Goal: Information Seeking & Learning: Learn about a topic

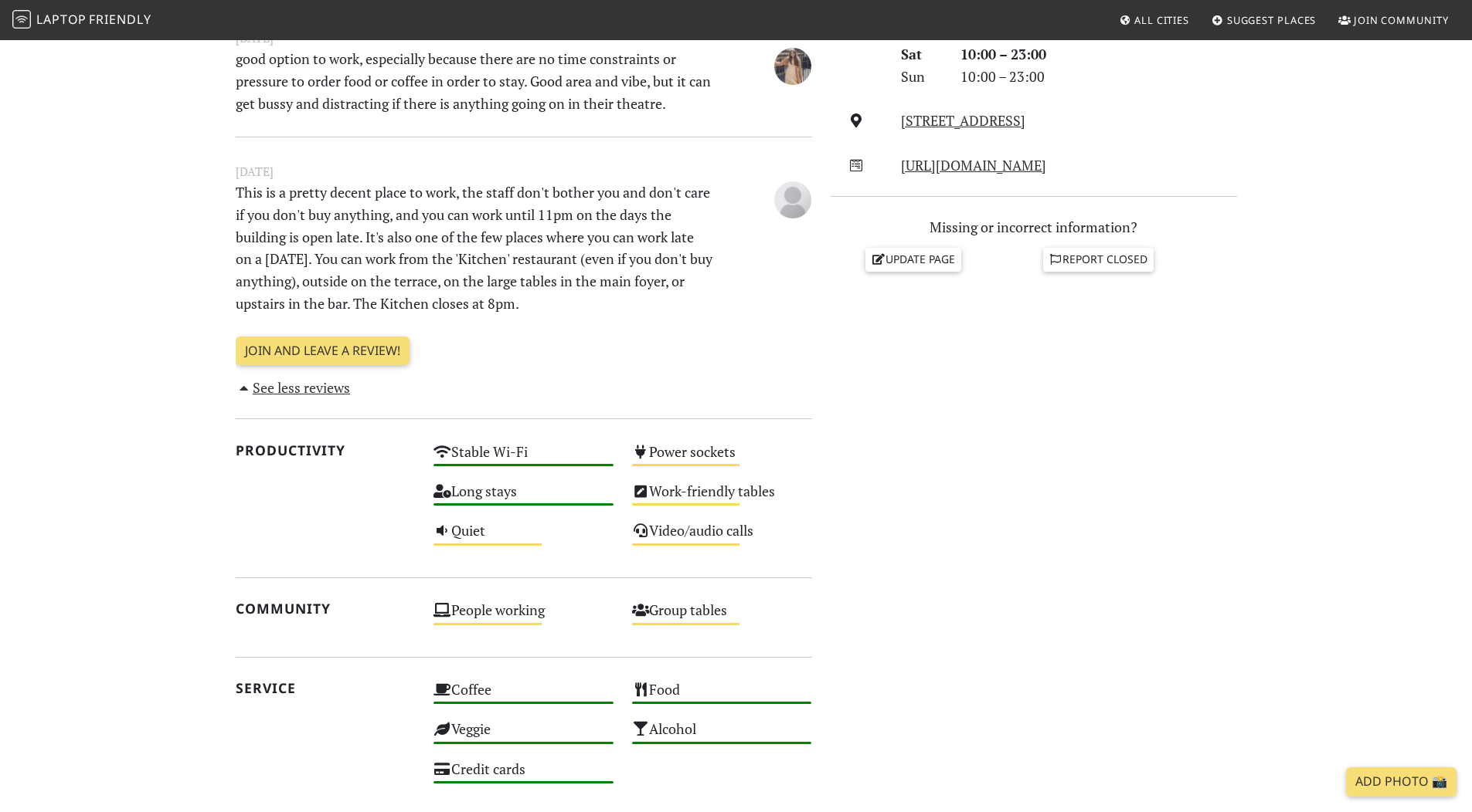
scroll to position [967, 0]
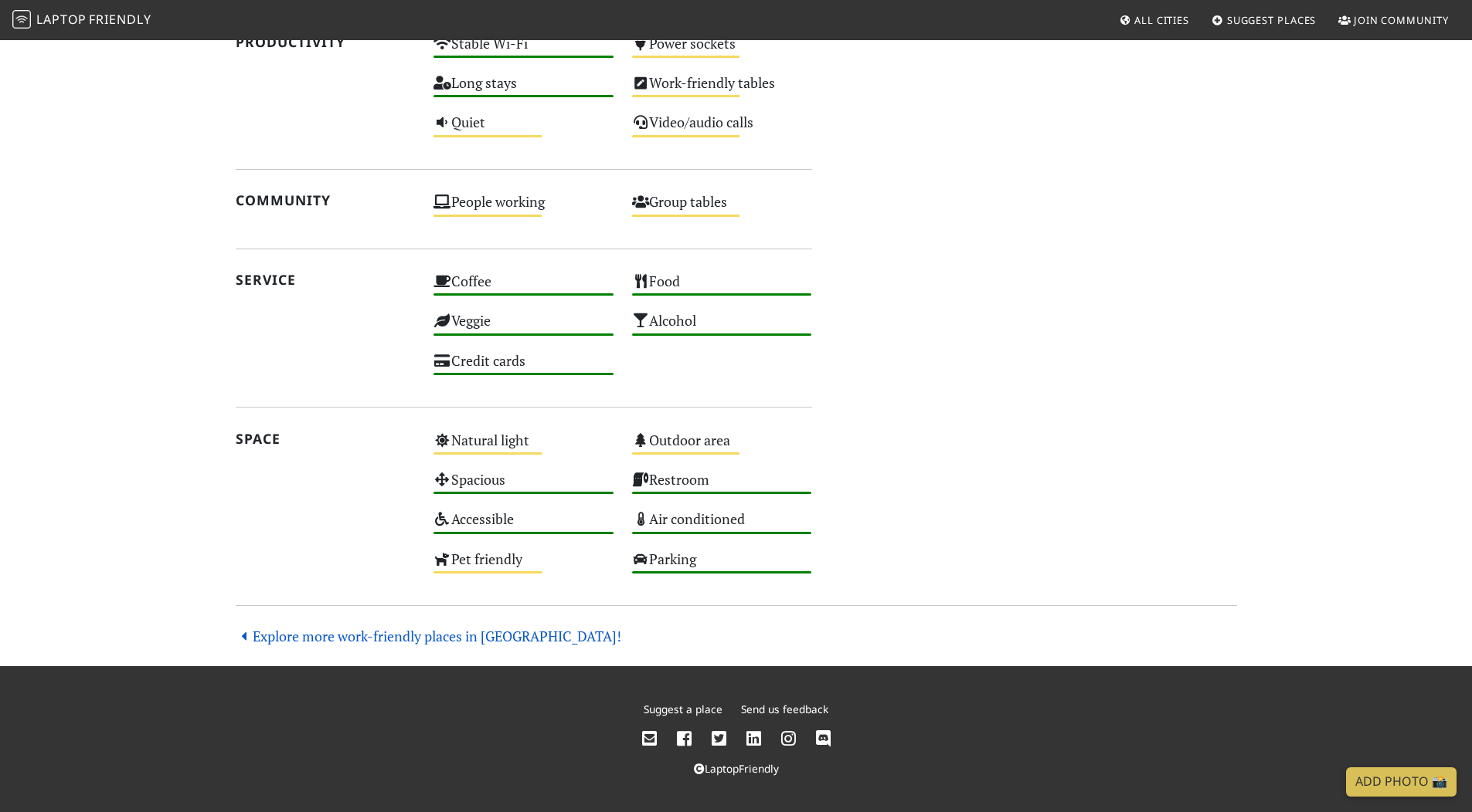
click at [324, 628] on link "Explore more work-friendly places in London!" at bounding box center [428, 636] width 386 height 18
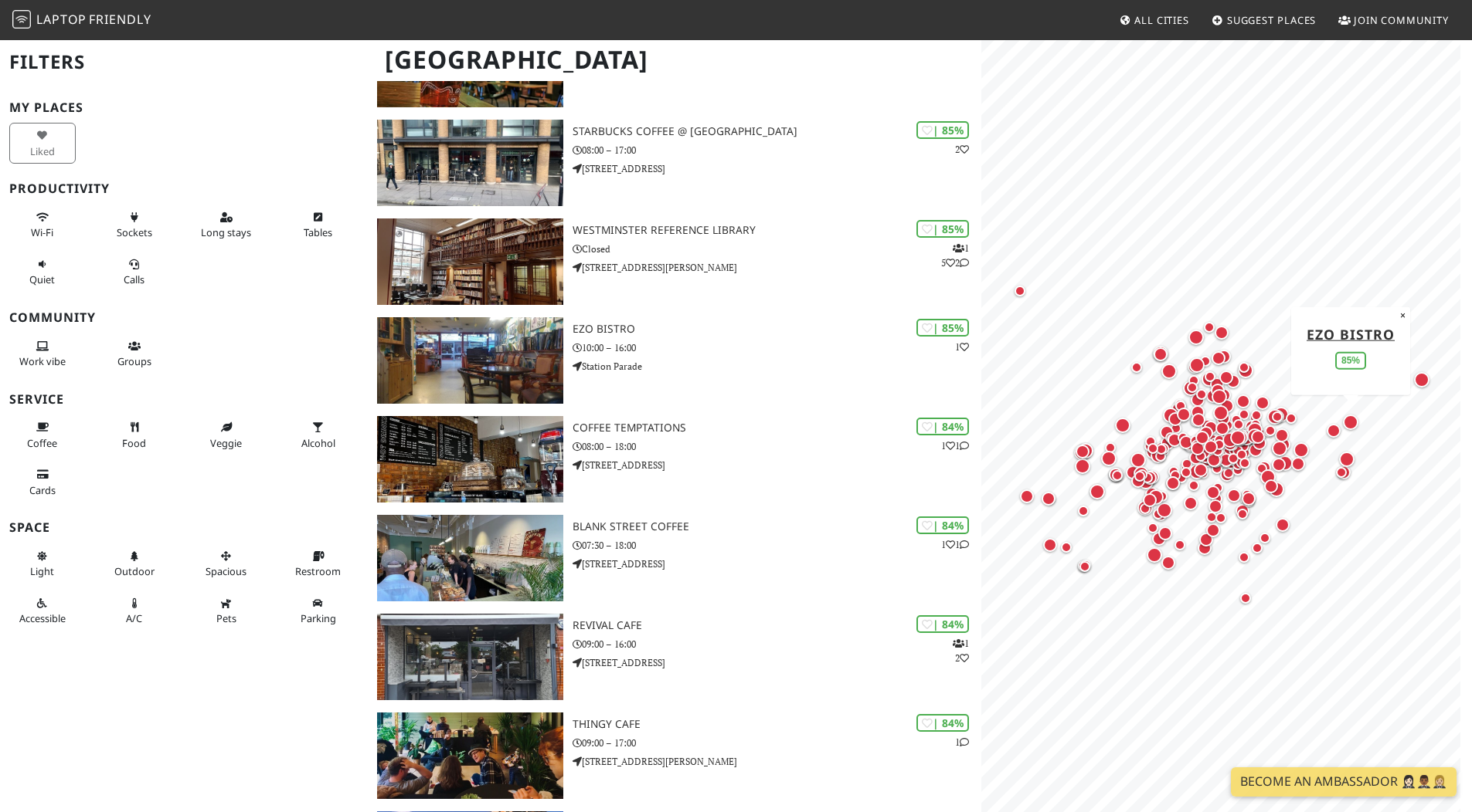
scroll to position [2857, 0]
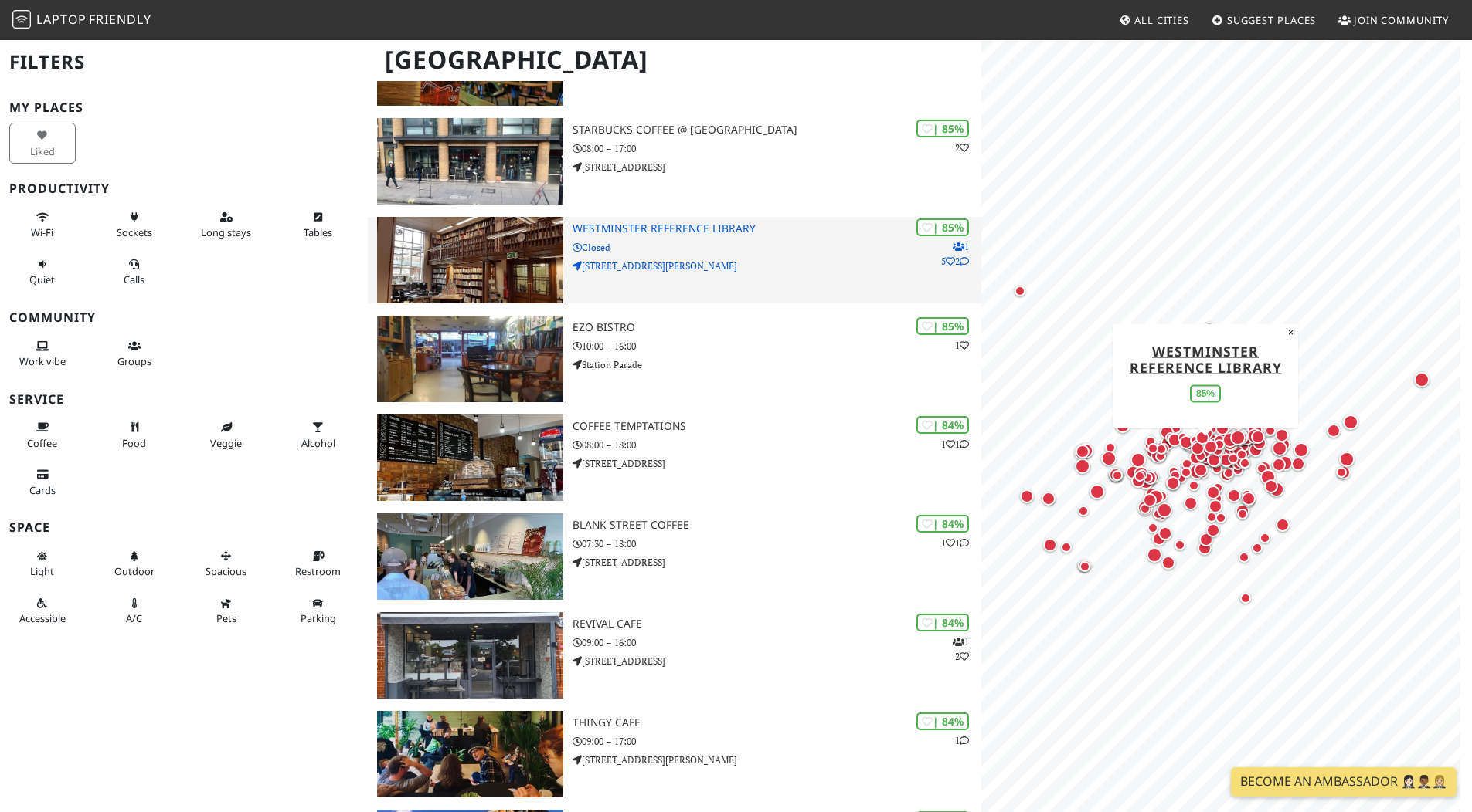
click at [680, 224] on h3 "Westminster Reference Library" at bounding box center [776, 229] width 408 height 13
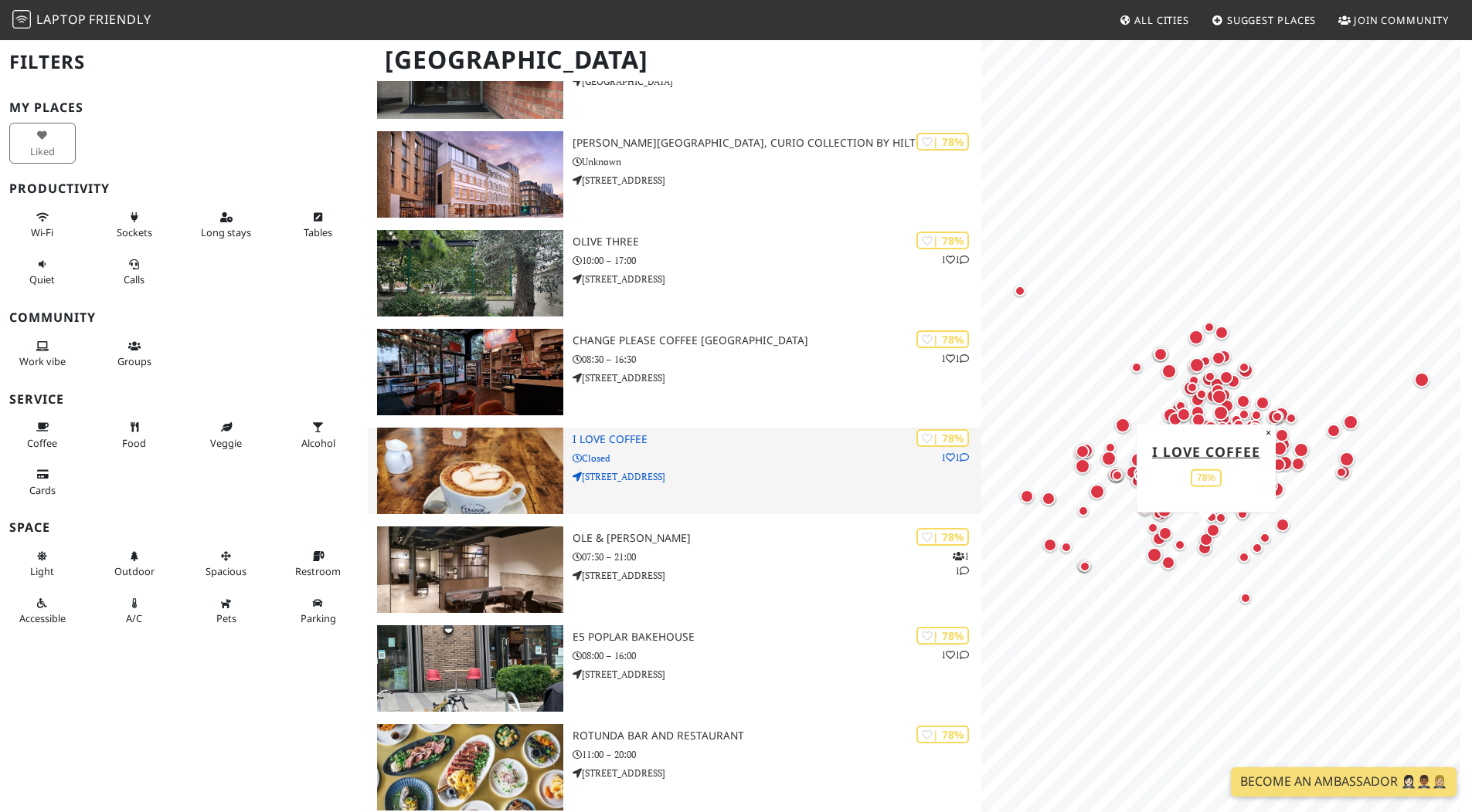
scroll to position [6789, 0]
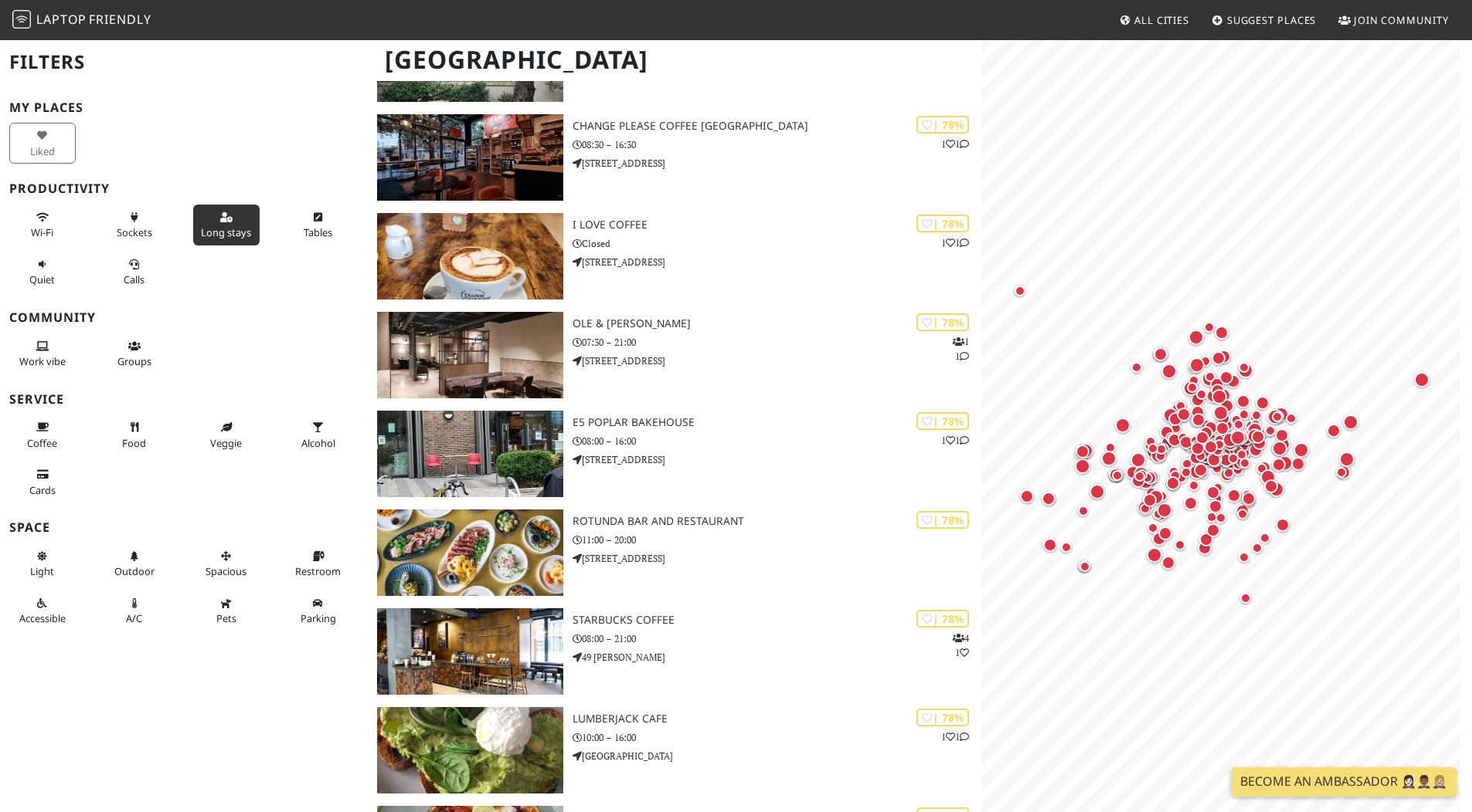
click at [218, 226] on span "Long stays" at bounding box center [226, 232] width 50 height 14
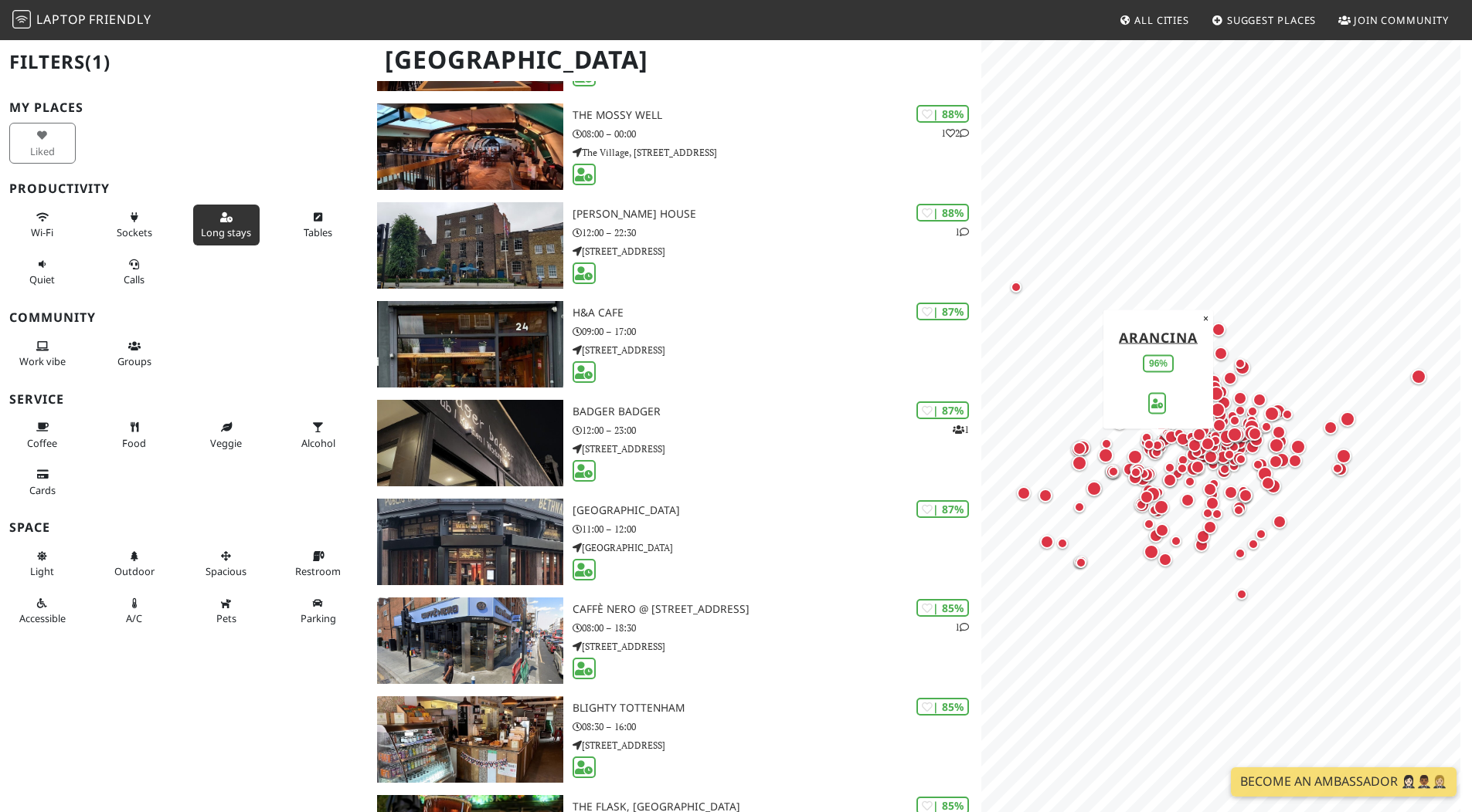
scroll to position [0, 0]
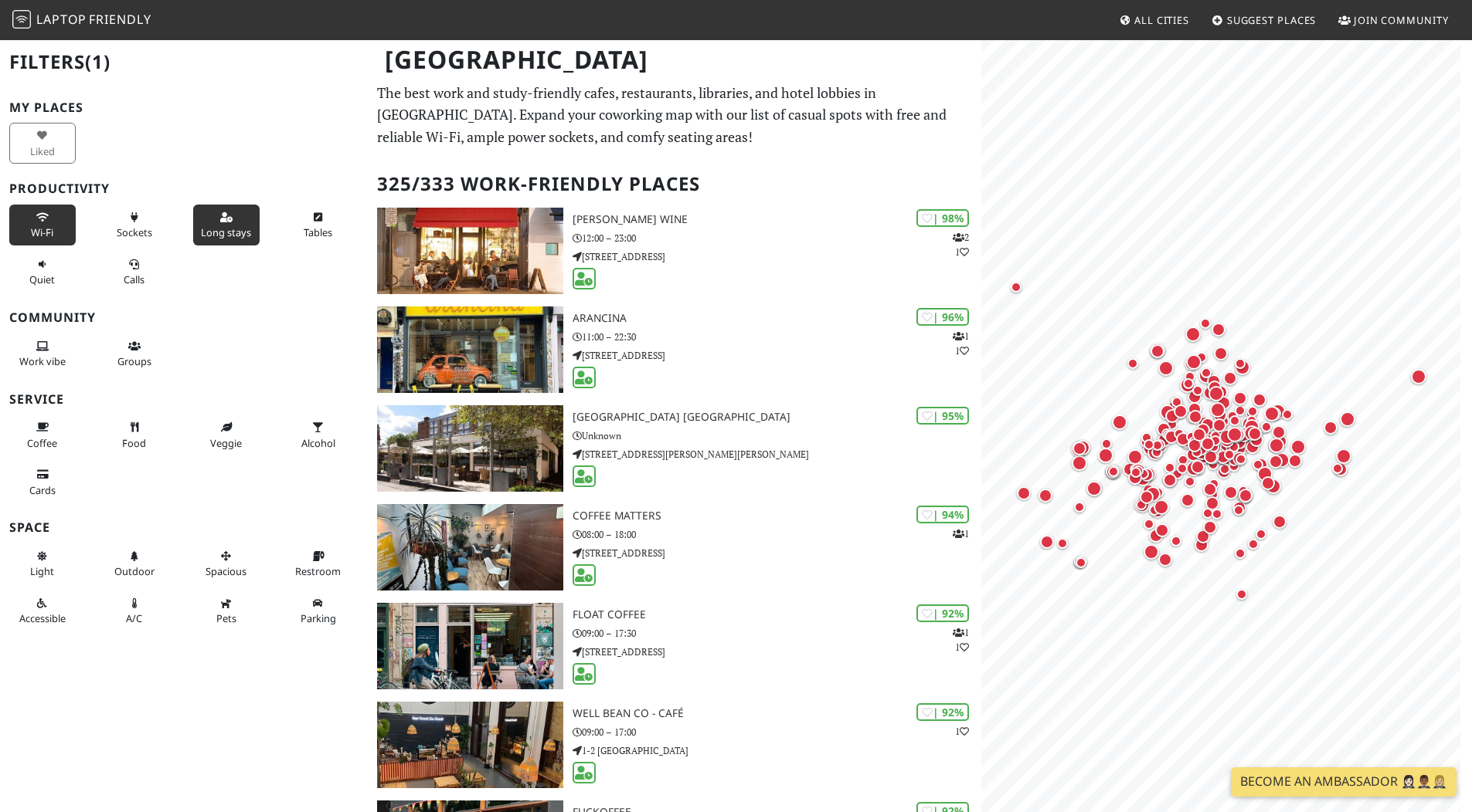
click at [47, 228] on span "Wi-Fi" at bounding box center [42, 232] width 22 height 14
click at [129, 220] on icon at bounding box center [135, 218] width 12 height 10
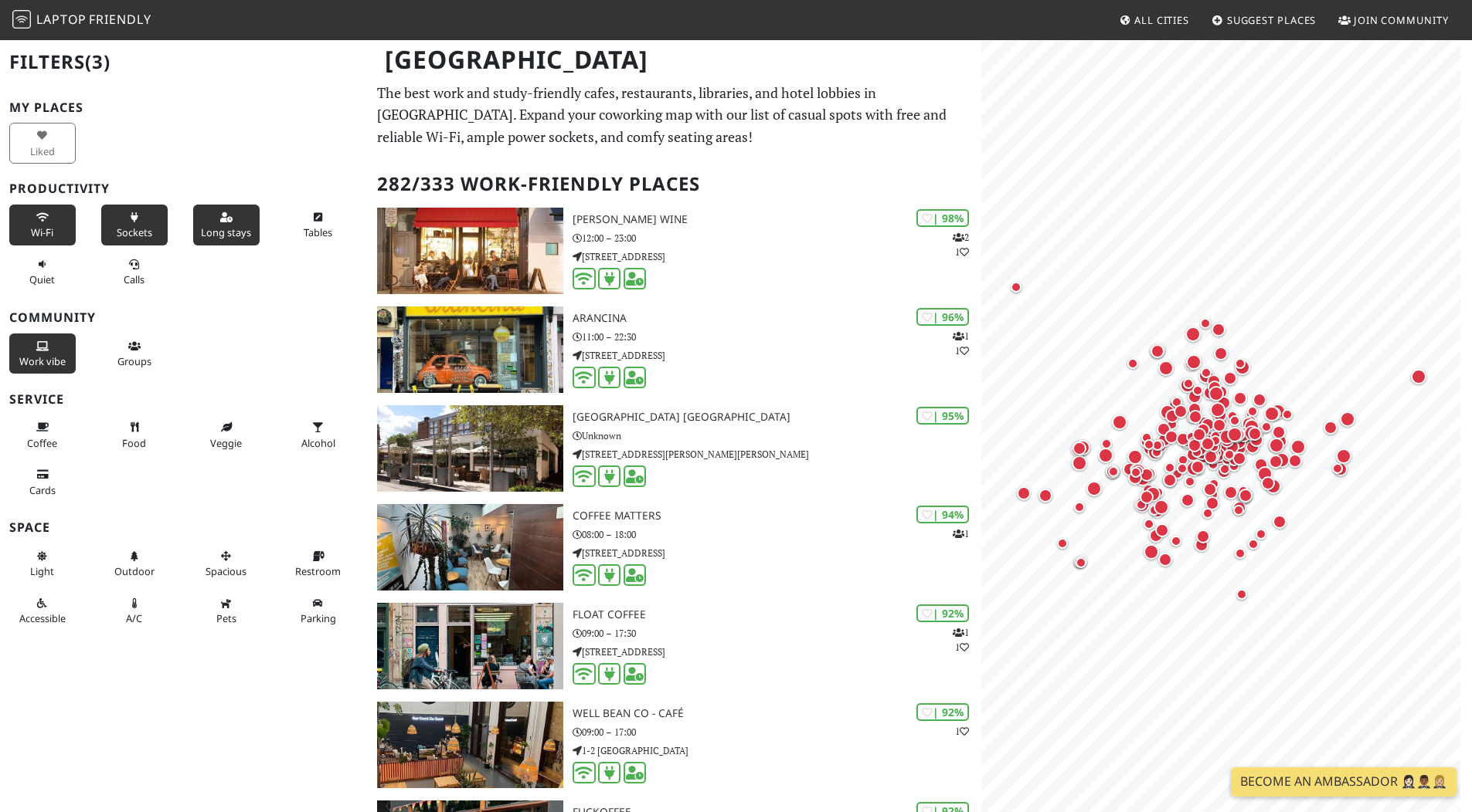
click at [47, 348] on icon at bounding box center [42, 347] width 12 height 10
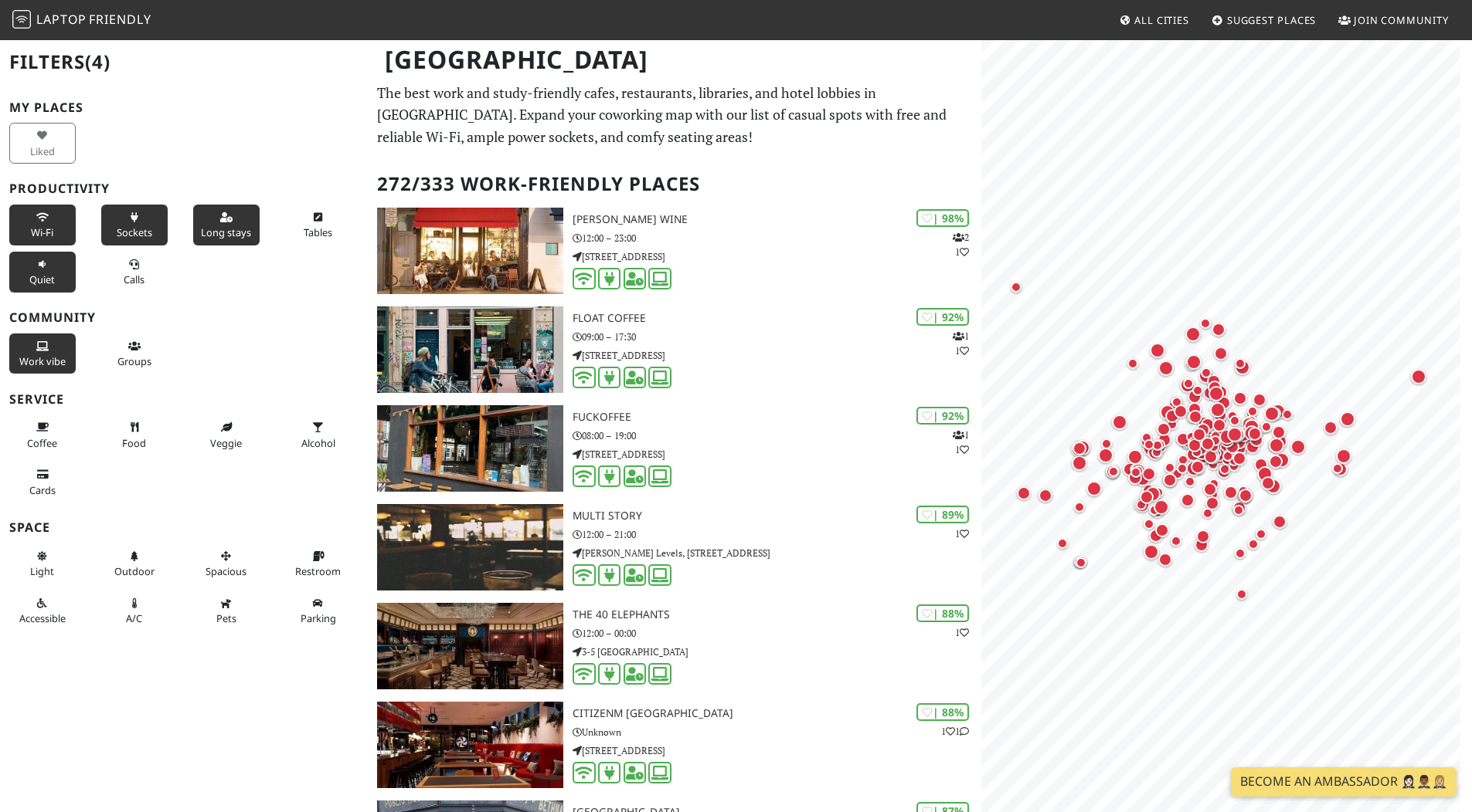
click at [50, 290] on button "Quiet" at bounding box center [42, 272] width 66 height 41
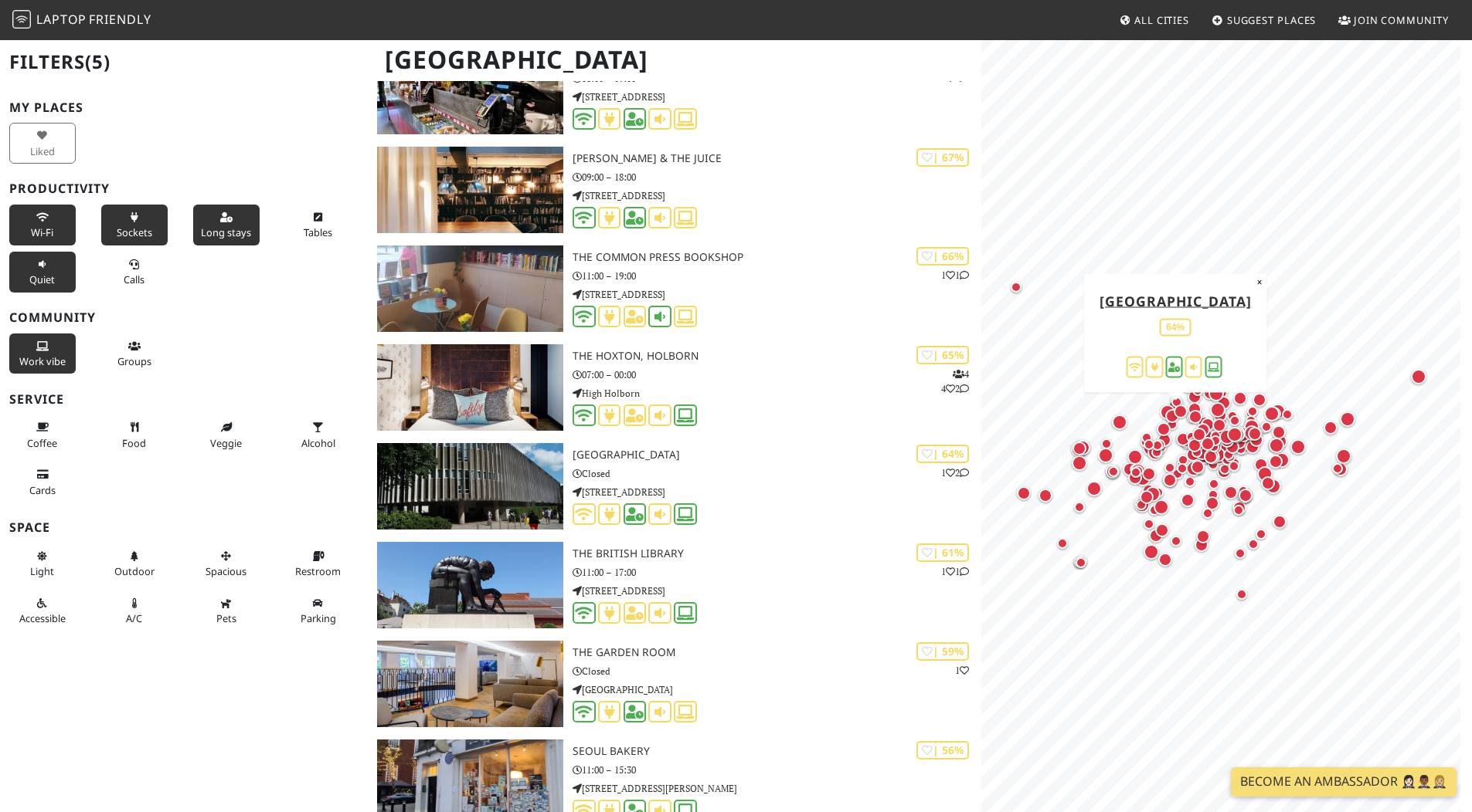
scroll to position [10135, 0]
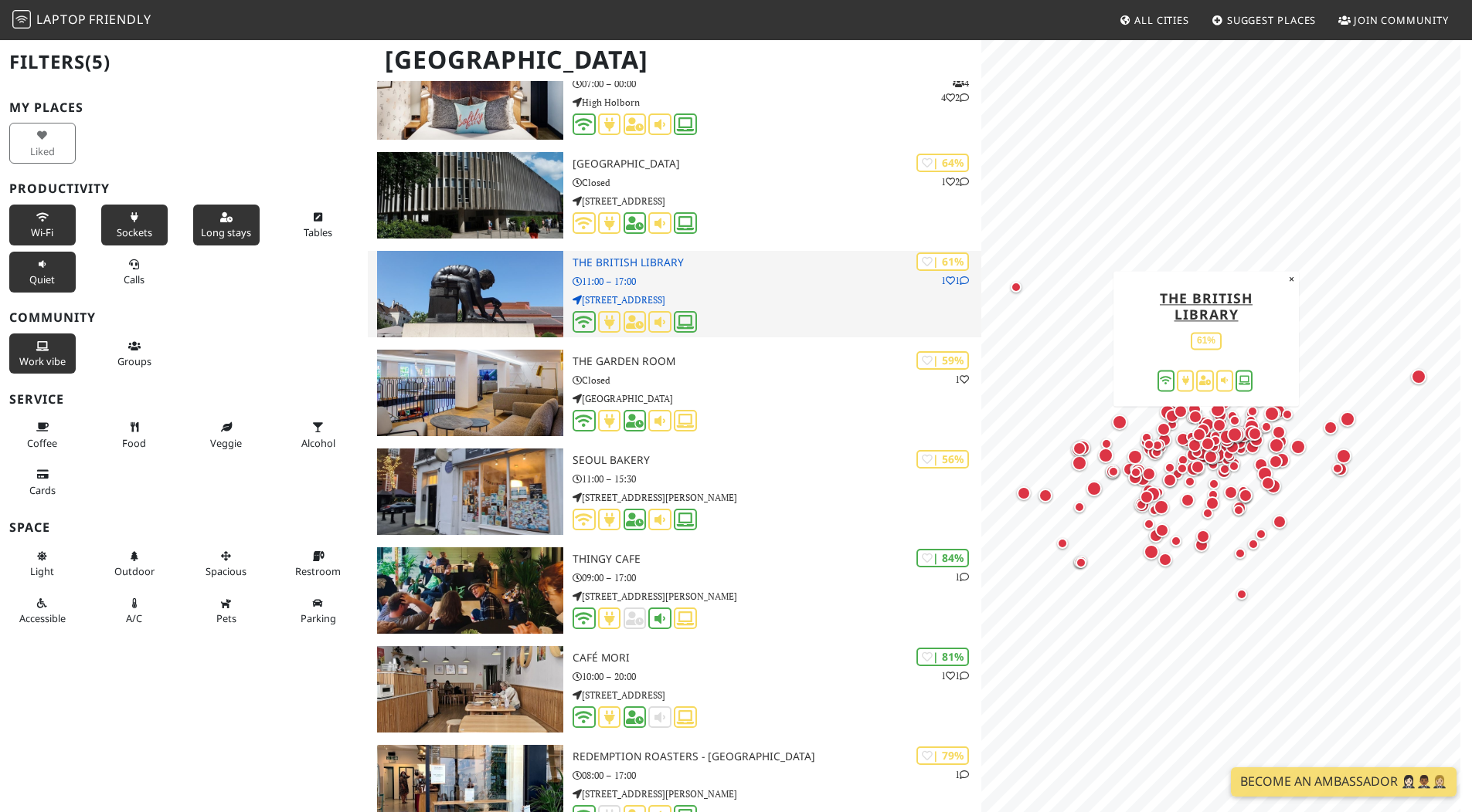
click at [793, 305] on p "[STREET_ADDRESS]" at bounding box center [776, 299] width 408 height 15
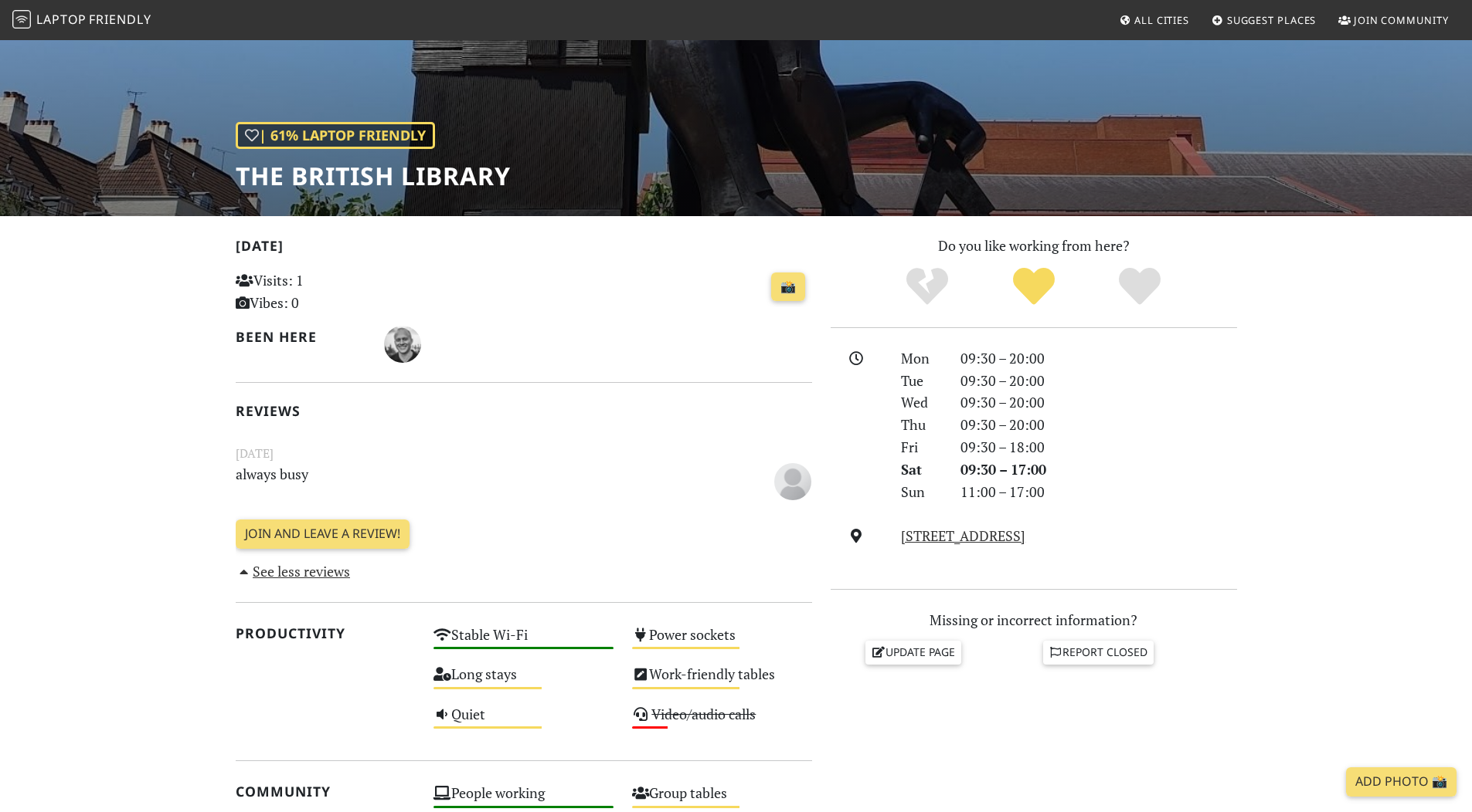
scroll to position [143, 0]
